Goal: Complete application form

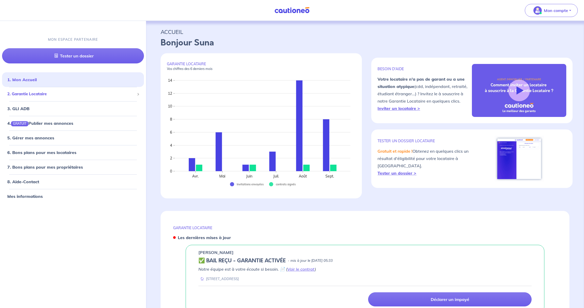
drag, startPoint x: 123, startPoint y: 93, endPoint x: 102, endPoint y: 104, distance: 23.3
click at [122, 93] on span "2. Garantie Locataire" at bounding box center [70, 94] width 127 height 6
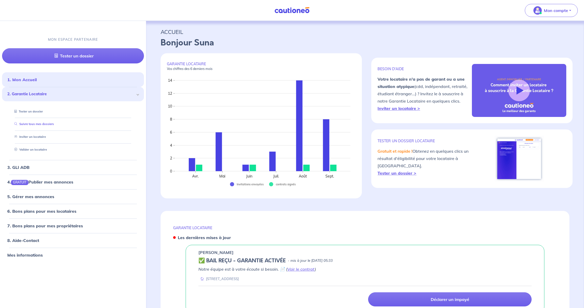
drag, startPoint x: 38, startPoint y: 124, endPoint x: 62, endPoint y: 126, distance: 24.2
click at [38, 124] on link "Suivre tous mes dossiers" at bounding box center [33, 124] width 42 height 4
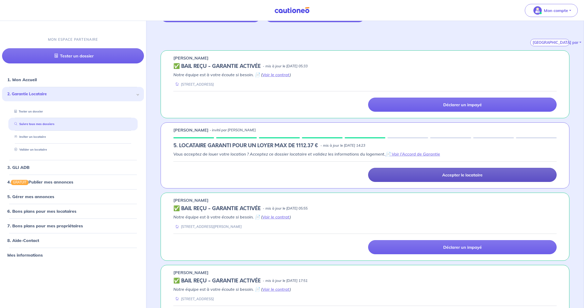
scroll to position [73, 0]
click at [441, 176] on link "Accepter le locataire" at bounding box center [462, 174] width 188 height 14
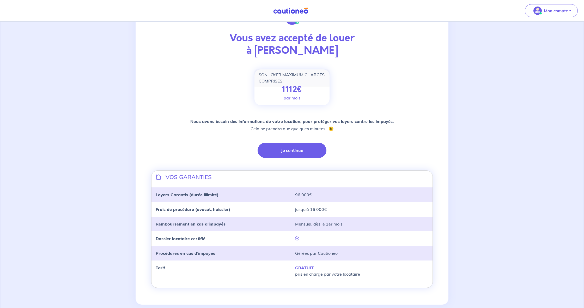
scroll to position [29, 0]
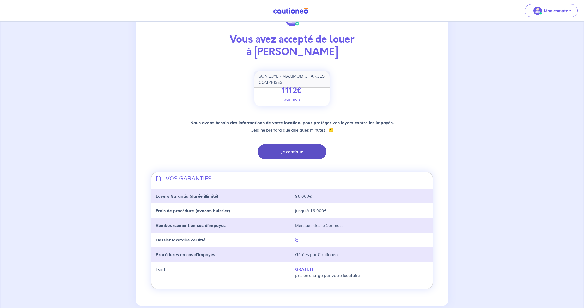
click at [294, 153] on button "Je continue" at bounding box center [292, 151] width 69 height 15
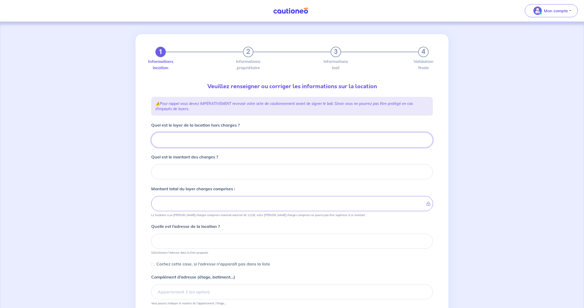
click at [263, 137] on input "Quel est le loyer de la location hors charges ?" at bounding box center [292, 139] width 282 height 15
type input "85"
type input "850"
click at [250, 168] on input "Quel est le montant des charges ?" at bounding box center [292, 171] width 282 height 15
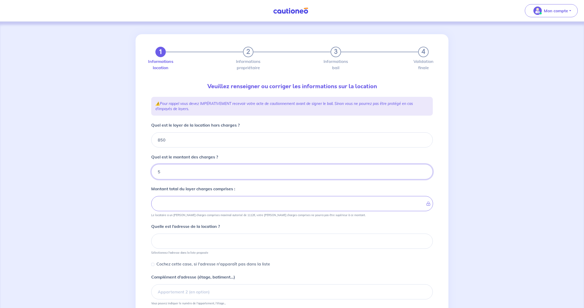
type input "50"
type input "900"
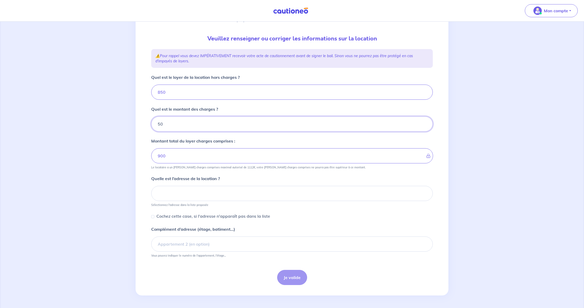
scroll to position [48, 0]
type input "50"
click at [240, 191] on input at bounding box center [292, 193] width 282 height 15
paste input "16 rue du Premier Décembre - 67230 KOGENHEIM"
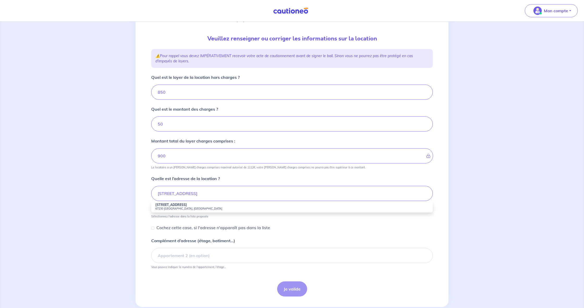
click at [176, 207] on small "67230 Kogenheim, France" at bounding box center [291, 208] width 273 height 4
type input "16 Rue du Premier Décembre, 67230 Kogenheim, France"
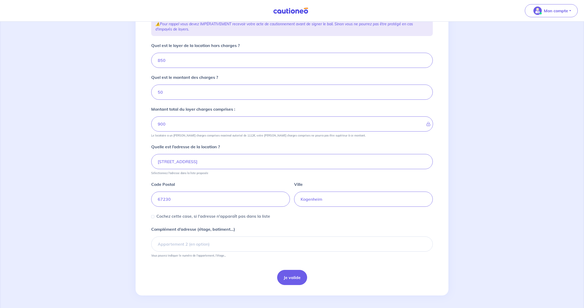
scroll to position [80, 0]
click at [288, 274] on button "Je valide" at bounding box center [292, 277] width 30 height 15
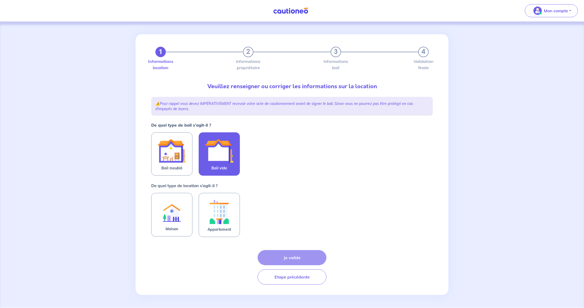
click at [210, 152] on img at bounding box center [219, 151] width 28 height 28
click at [0, 0] on input "Bail vide" at bounding box center [0, 0] width 0 height 0
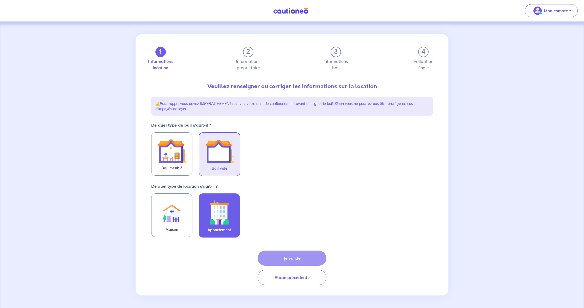
click at [215, 220] on img at bounding box center [219, 212] width 28 height 29
click at [0, 0] on input "Appartement" at bounding box center [0, 0] width 0 height 0
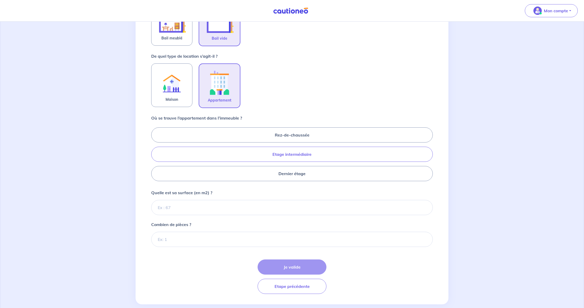
scroll to position [130, 0]
click at [300, 154] on label "Etage intermédiaire" at bounding box center [292, 153] width 282 height 15
click at [155, 154] on input "Etage intermédiaire" at bounding box center [152, 153] width 3 height 3
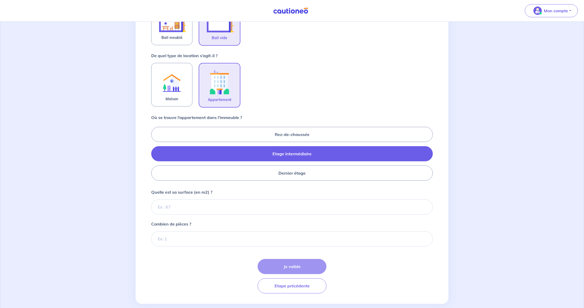
radio input "true"
click at [243, 203] on input "Quelle est sa surface (en m2) ?" at bounding box center [292, 206] width 282 height 15
paste input "82.23"
type input "82.23"
click at [218, 239] on input "Combien de pièces ?" at bounding box center [292, 238] width 282 height 15
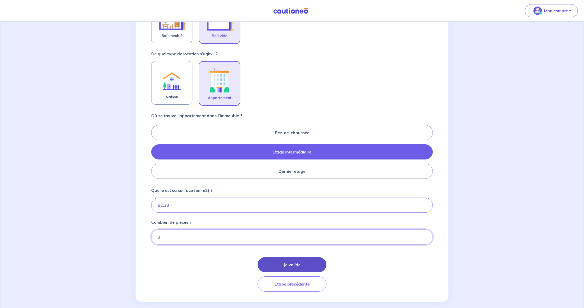
scroll to position [133, 0]
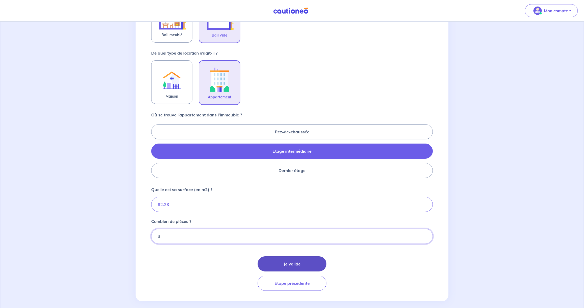
type input "3"
click at [276, 258] on button "Je valide" at bounding box center [292, 263] width 69 height 15
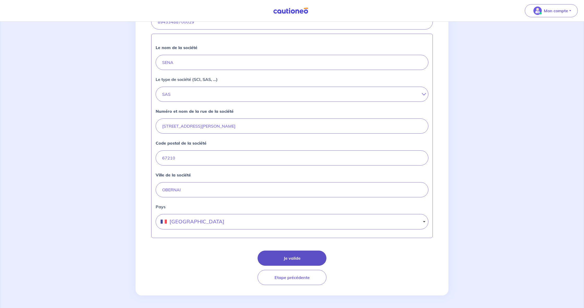
click at [292, 258] on button "Je valide" at bounding box center [292, 257] width 69 height 15
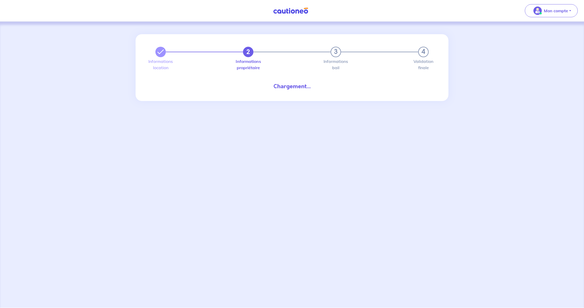
select select "FR"
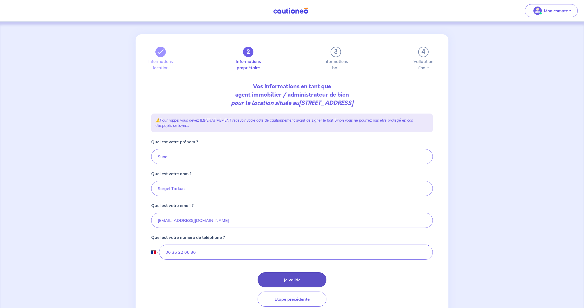
click at [289, 275] on button "Je valide" at bounding box center [292, 279] width 69 height 15
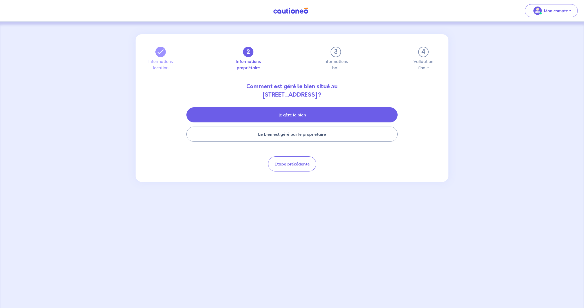
click at [268, 116] on button "Je gère le bien" at bounding box center [291, 114] width 211 height 15
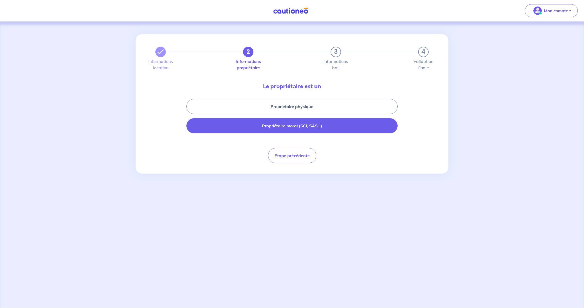
click at [273, 124] on button "Propriétaire moral (SCI, SAS...)" at bounding box center [291, 125] width 211 height 15
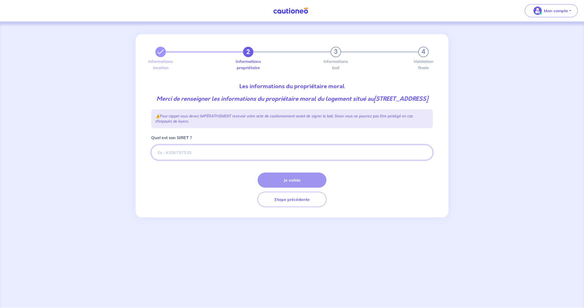
click at [233, 160] on input "Quel est son SIRET ?" at bounding box center [292, 152] width 282 height 15
paste input "21670246400019"
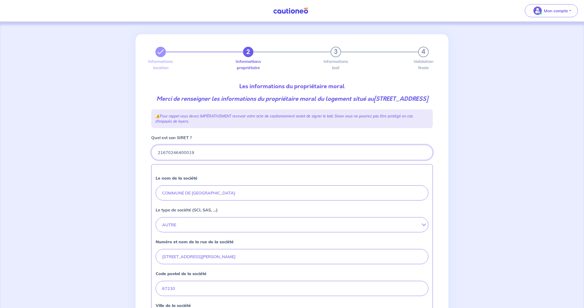
type input "21670246400019"
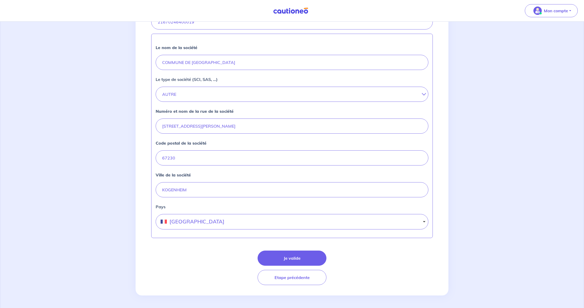
scroll to position [139, 0]
click at [288, 253] on button "Je valide" at bounding box center [292, 257] width 69 height 15
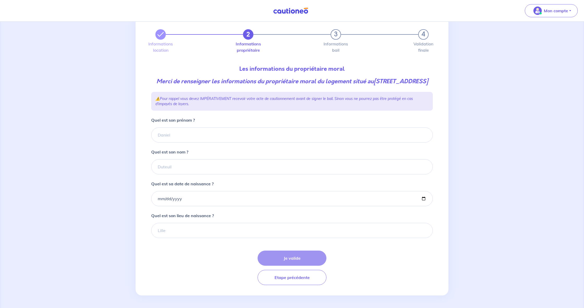
scroll to position [20, 0]
type input "Coralie"
type input "Diebolt"
click at [198, 206] on input "Quel est sa date de naissance ?" at bounding box center [292, 198] width 282 height 15
type input "1981-09-27"
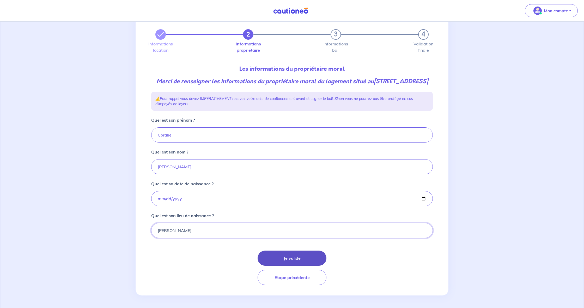
type input "KEHL"
click at [287, 260] on button "Je valide" at bounding box center [292, 257] width 69 height 15
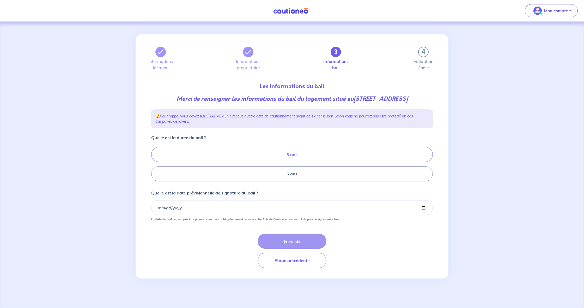
click at [260, 162] on label "3 ans" at bounding box center [292, 154] width 282 height 15
click at [155, 166] on input "3 ans" at bounding box center [152, 163] width 3 height 3
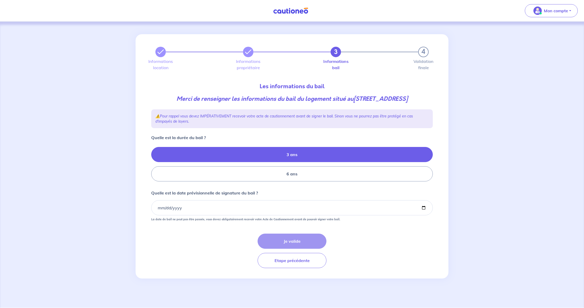
radio input "true"
click at [158, 215] on input "Quelle est la date prévisionnelle de signature du bail ?" at bounding box center [292, 207] width 282 height 15
type input "2025-09-29"
click at [228, 241] on form "Quelle est la durée du bail ? 3 ans 6 ans Quelle est la date prévisionnelle de …" at bounding box center [292, 200] width 282 height 133
click at [285, 247] on button "Je valide" at bounding box center [292, 240] width 69 height 15
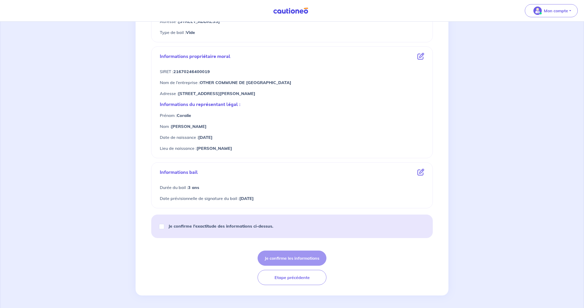
scroll to position [162, 0]
click at [163, 226] on input "Je confirme l’exactitude des informations ci-dessus." at bounding box center [161, 226] width 5 height 5
checkbox input "true"
click at [301, 255] on button "Je confirme les informations" at bounding box center [292, 257] width 69 height 15
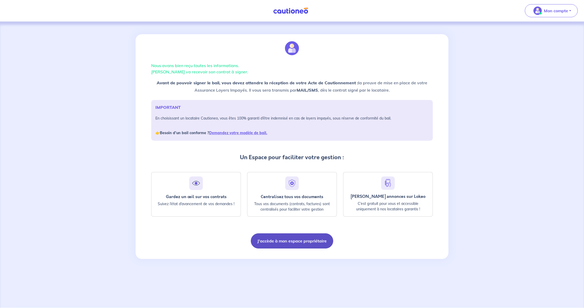
click at [307, 239] on button "J'accède à mon espace propriétaire" at bounding box center [292, 240] width 82 height 15
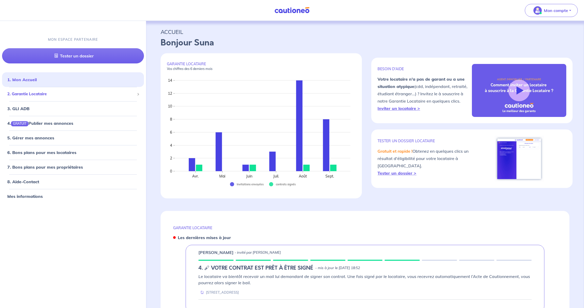
click at [59, 97] on div "2. Garantie Locataire" at bounding box center [73, 94] width 142 height 10
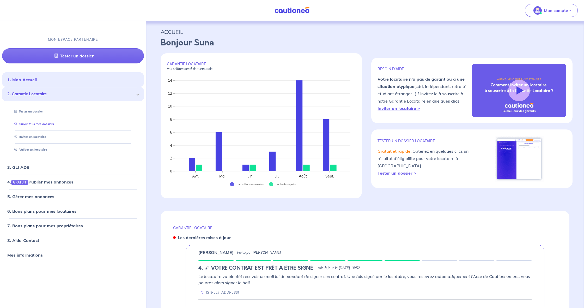
click at [41, 125] on link "Suivre tous mes dossiers" at bounding box center [33, 124] width 42 height 4
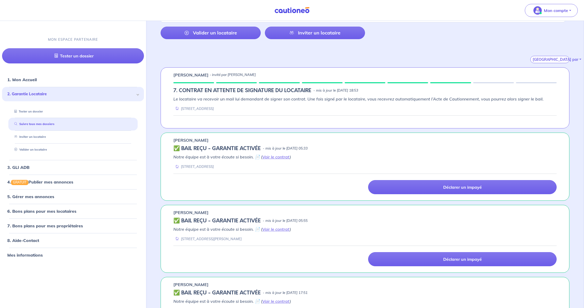
scroll to position [57, 0]
